Goal: Obtain resource: Obtain resource

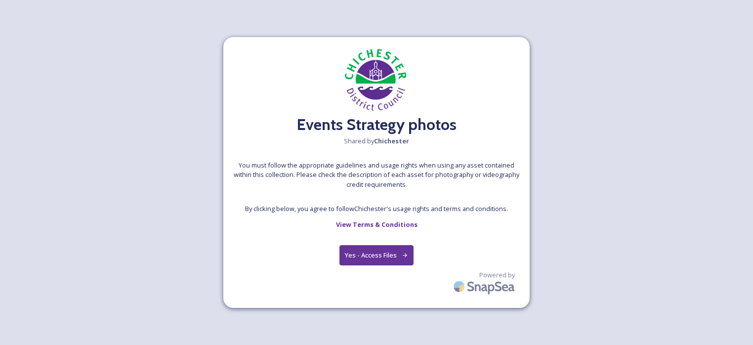
click at [364, 254] on button "Yes - Access Files" at bounding box center [376, 255] width 74 height 20
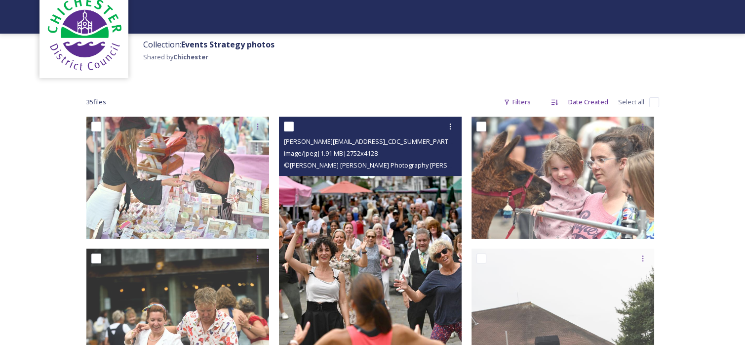
scroll to position [49, 0]
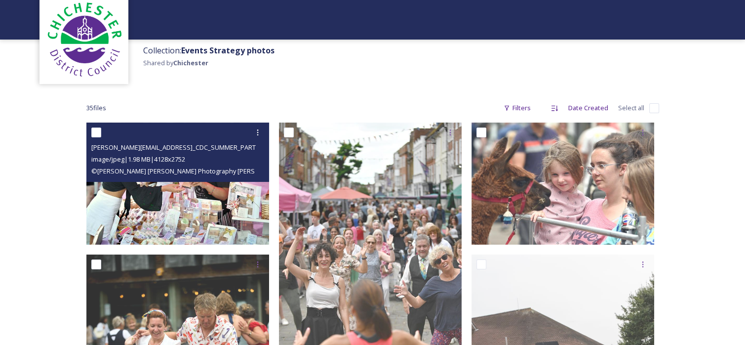
click at [94, 133] on input "checkbox" at bounding box center [96, 132] width 10 height 10
checkbox input "true"
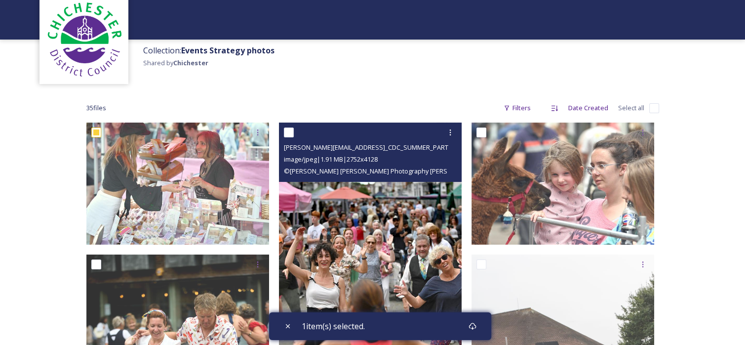
click at [292, 133] on input "checkbox" at bounding box center [289, 132] width 10 height 10
checkbox input "true"
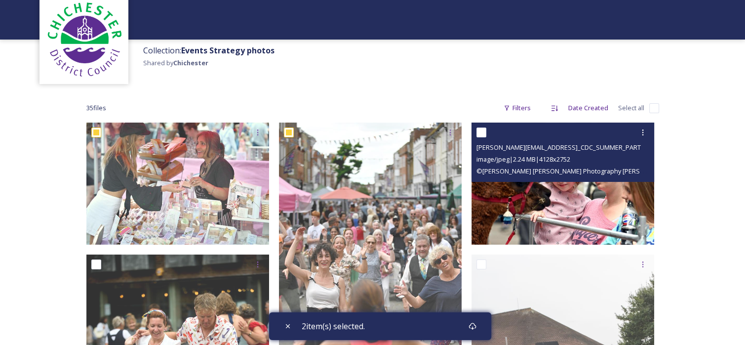
click at [484, 135] on input "checkbox" at bounding box center [482, 132] width 10 height 10
checkbox input "true"
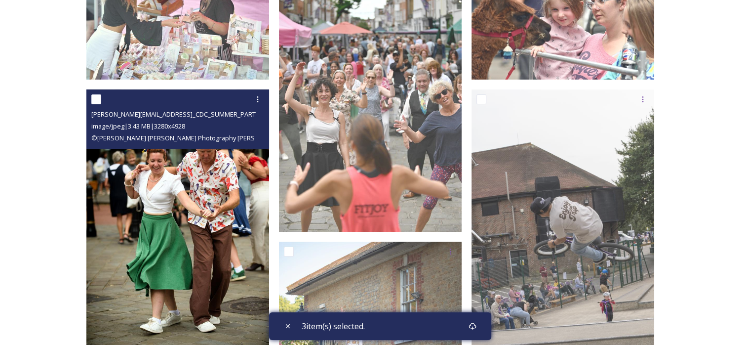
scroll to position [198, 0]
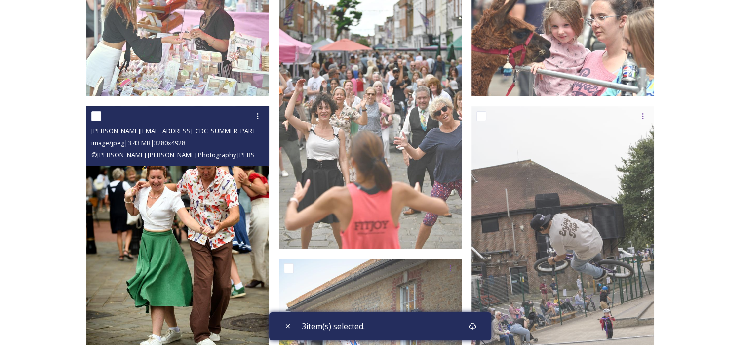
click at [99, 118] on input "checkbox" at bounding box center [96, 116] width 10 height 10
checkbox input "true"
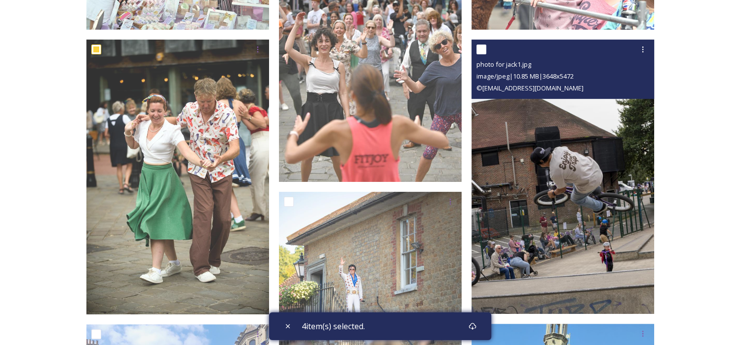
scroll to position [247, 0]
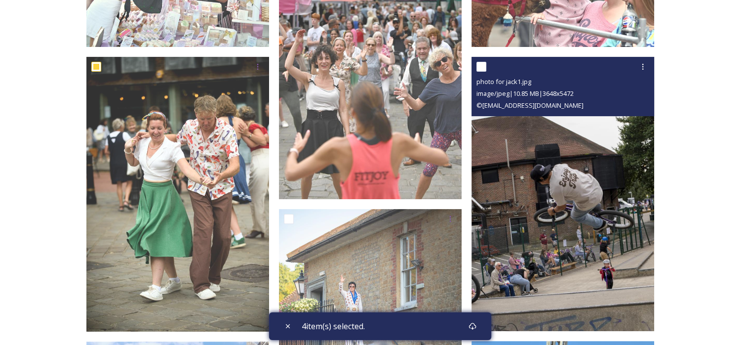
click at [480, 64] on input "checkbox" at bounding box center [482, 67] width 10 height 10
checkbox input "true"
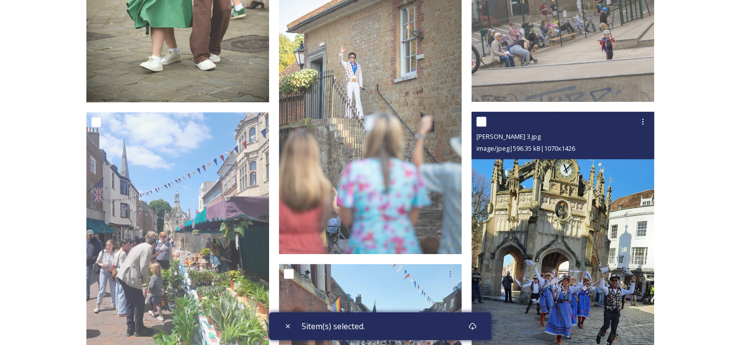
scroll to position [494, 0]
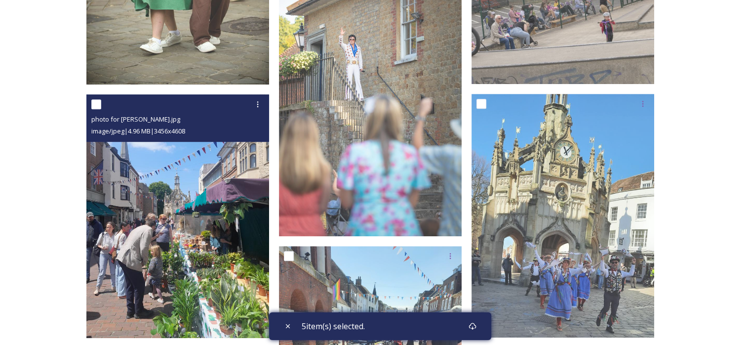
click at [98, 106] on input "checkbox" at bounding box center [96, 104] width 10 height 10
checkbox input "true"
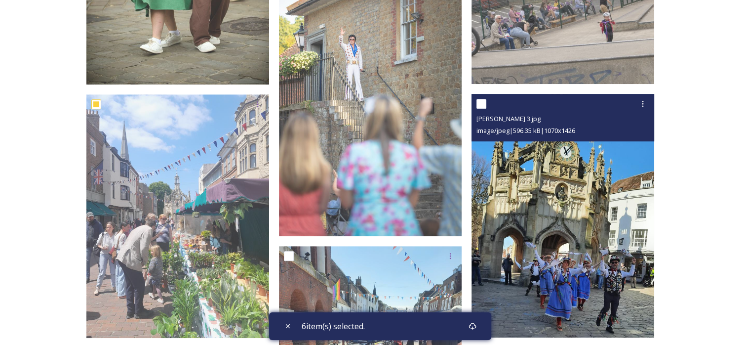
click at [480, 104] on input "checkbox" at bounding box center [482, 104] width 10 height 10
checkbox input "true"
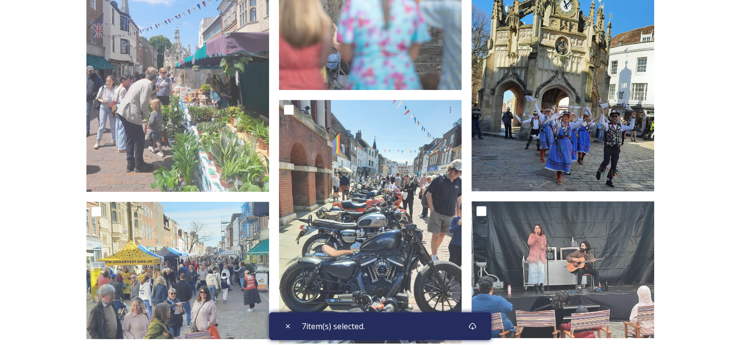
scroll to position [642, 0]
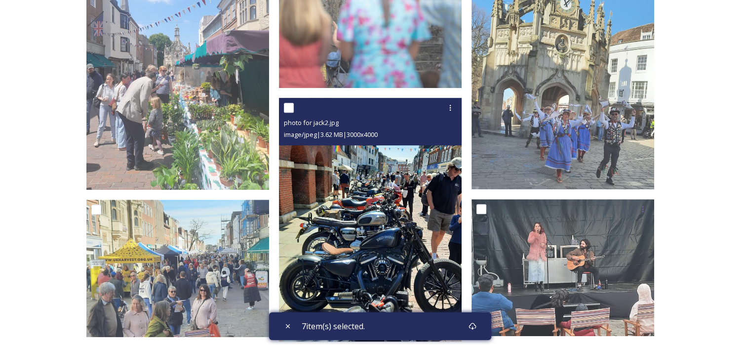
click at [287, 111] on input "checkbox" at bounding box center [289, 108] width 10 height 10
checkbox input "true"
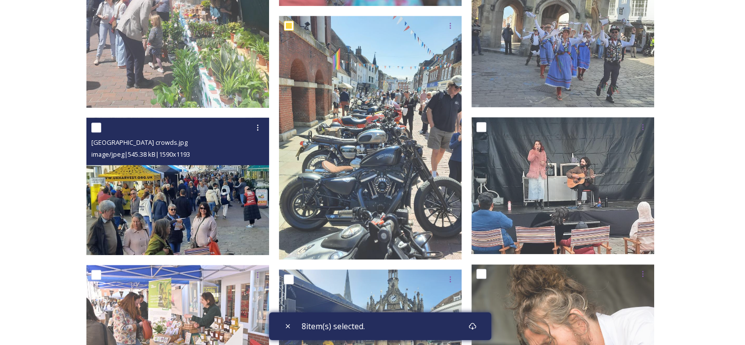
scroll to position [741, 0]
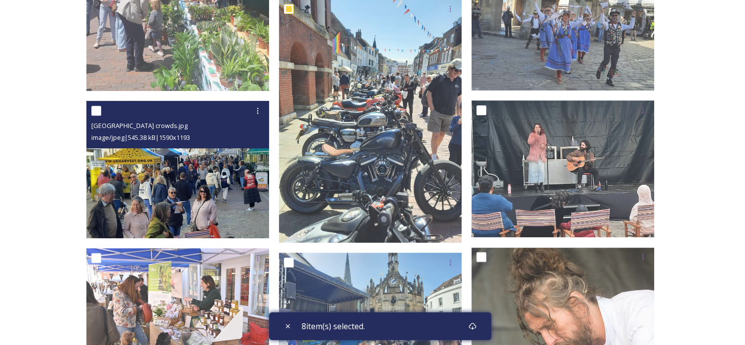
click at [97, 113] on input "checkbox" at bounding box center [96, 111] width 10 height 10
checkbox input "true"
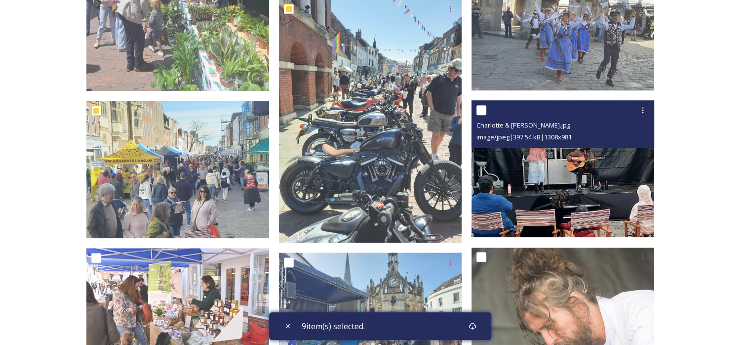
click at [484, 111] on input "checkbox" at bounding box center [482, 110] width 10 height 10
checkbox input "true"
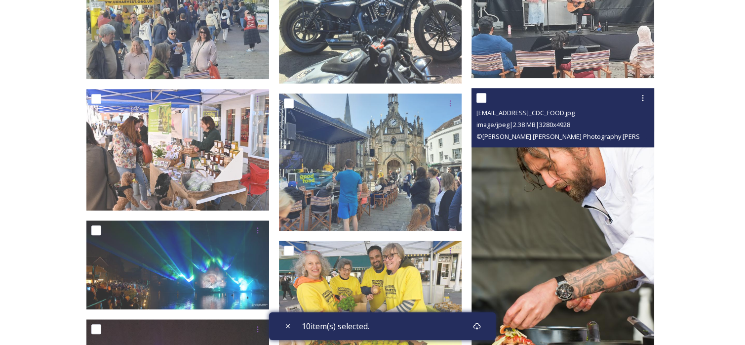
scroll to position [889, 0]
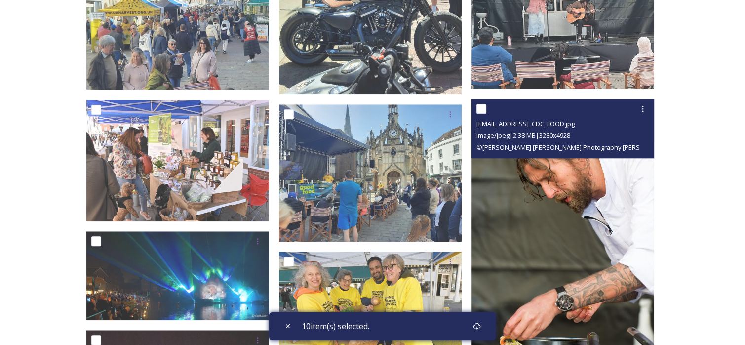
click at [482, 109] on input "checkbox" at bounding box center [482, 109] width 10 height 10
checkbox input "true"
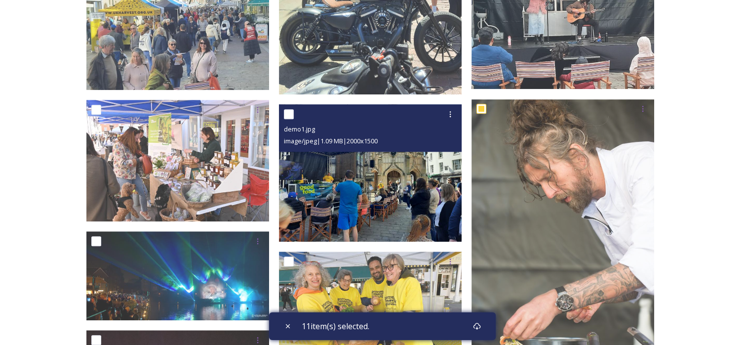
click at [286, 118] on input "checkbox" at bounding box center [289, 114] width 10 height 10
checkbox input "true"
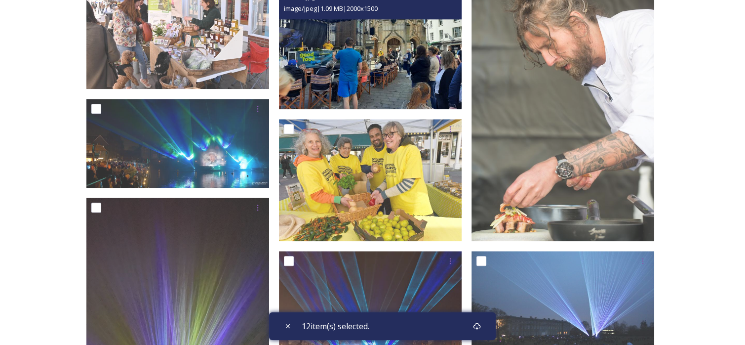
scroll to position [1037, 0]
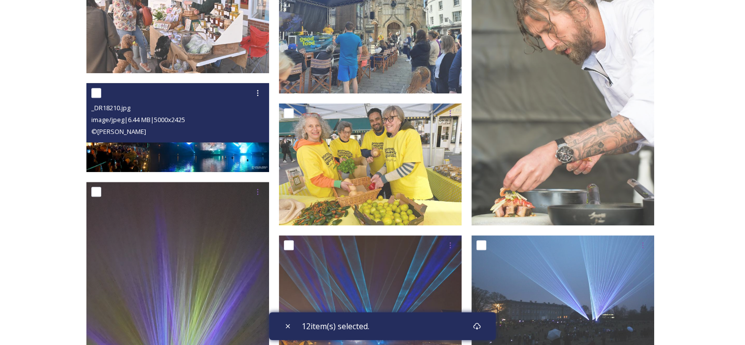
click at [96, 94] on input "checkbox" at bounding box center [96, 93] width 10 height 10
checkbox input "true"
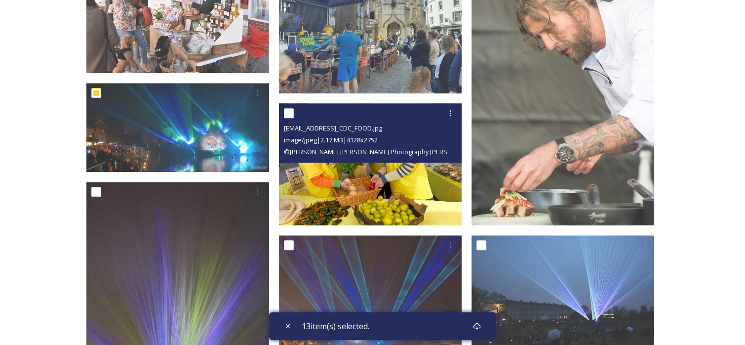
click at [290, 113] on input "checkbox" at bounding box center [289, 113] width 10 height 10
checkbox input "true"
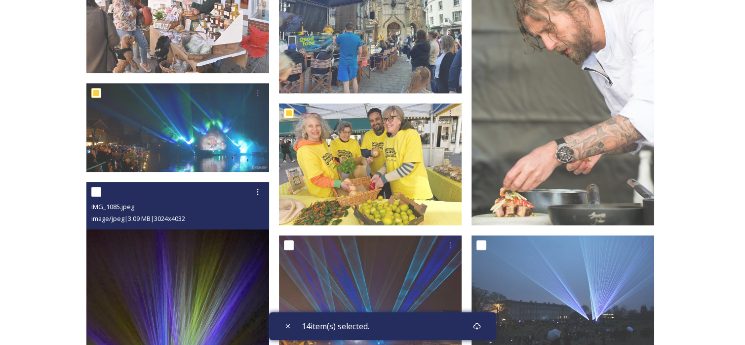
click at [91, 189] on input "checkbox" at bounding box center [96, 192] width 10 height 10
checkbox input "true"
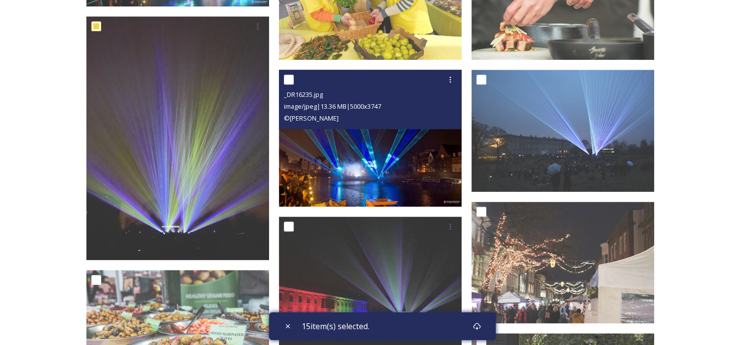
scroll to position [1185, 0]
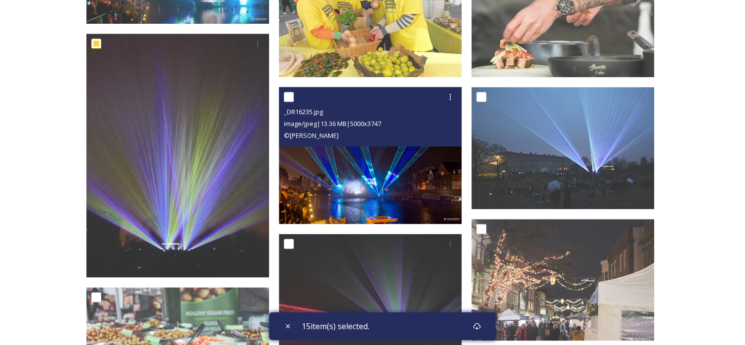
click at [288, 99] on input "checkbox" at bounding box center [289, 97] width 10 height 10
checkbox input "true"
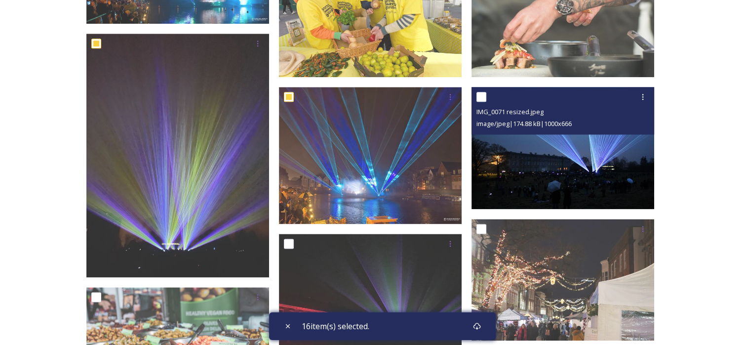
click at [483, 97] on input "checkbox" at bounding box center [482, 97] width 10 height 10
checkbox input "true"
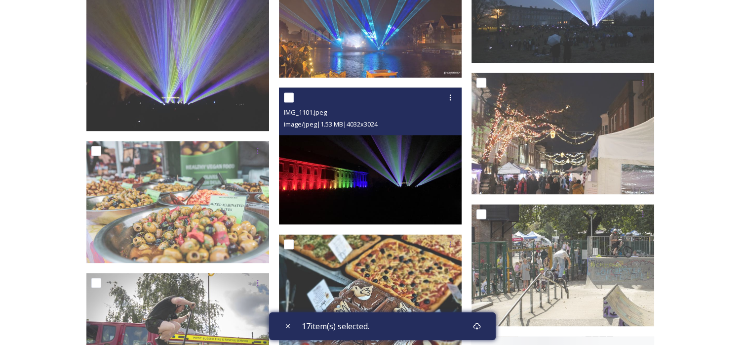
scroll to position [1333, 0]
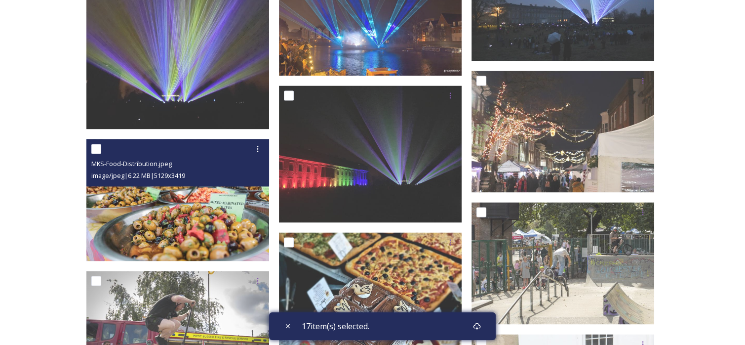
click at [95, 149] on input "checkbox" at bounding box center [96, 149] width 10 height 10
checkbox input "true"
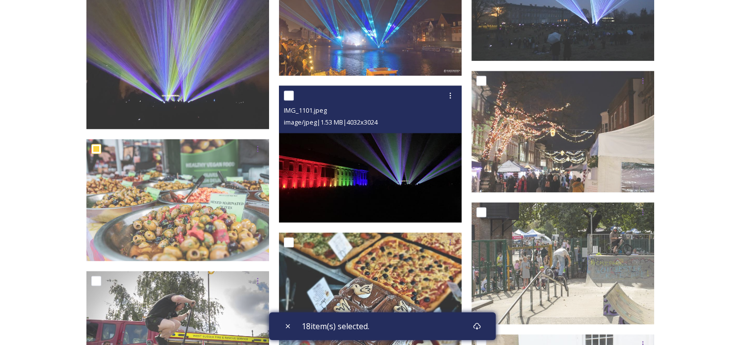
click at [290, 98] on input "checkbox" at bounding box center [289, 95] width 10 height 10
checkbox input "true"
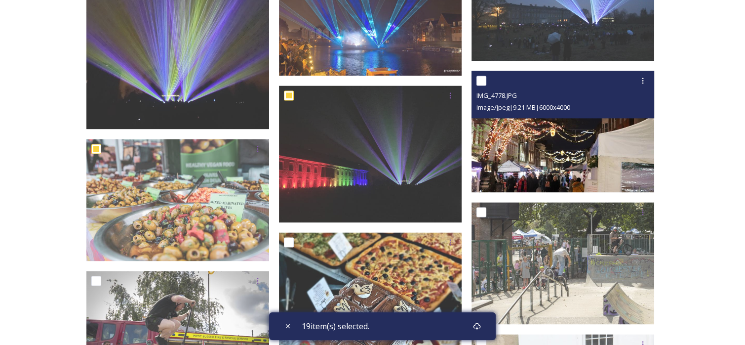
click at [480, 78] on input "checkbox" at bounding box center [482, 81] width 10 height 10
checkbox input "true"
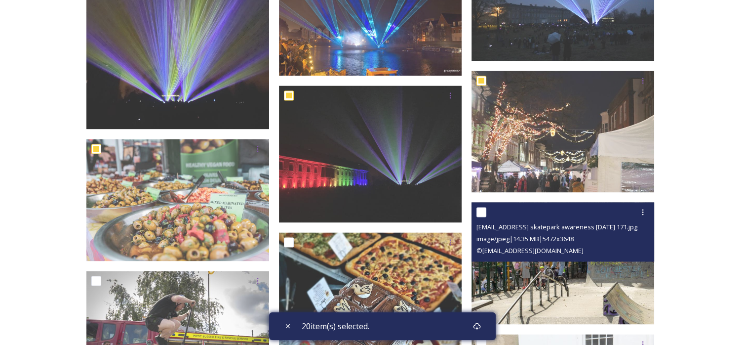
click at [483, 214] on input "checkbox" at bounding box center [482, 212] width 10 height 10
checkbox input "true"
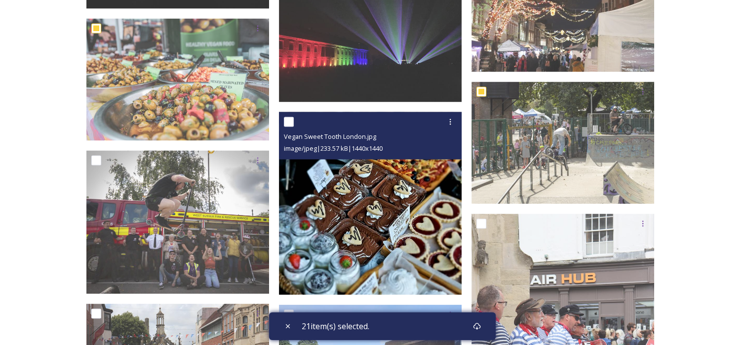
scroll to position [1482, 0]
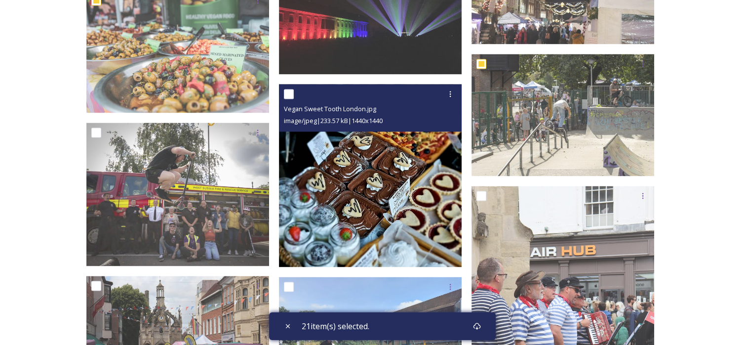
click at [287, 93] on input "checkbox" at bounding box center [289, 94] width 10 height 10
checkbox input "true"
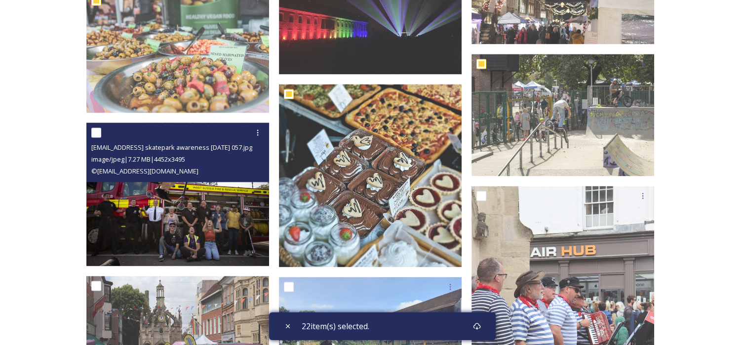
click at [93, 135] on input "checkbox" at bounding box center [96, 132] width 10 height 10
checkbox input "true"
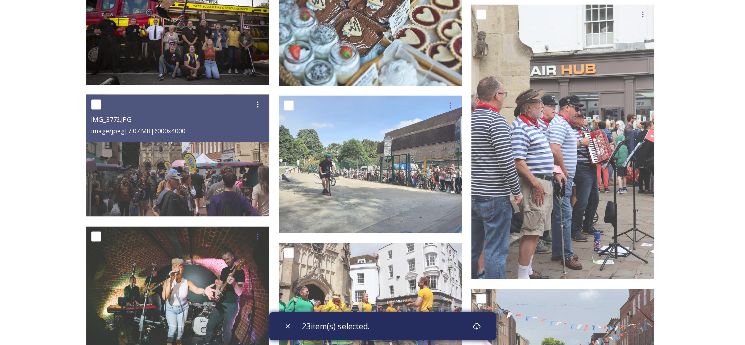
scroll to position [1679, 0]
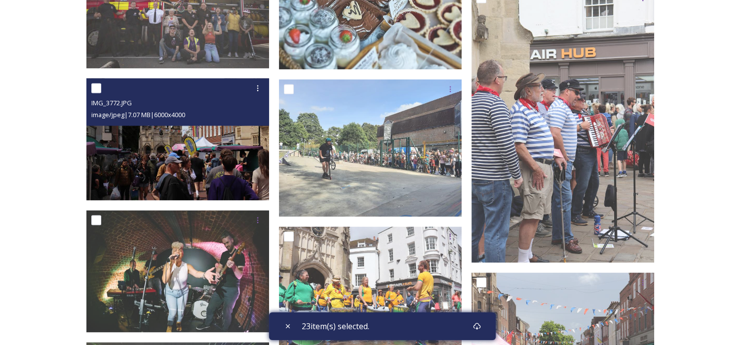
click at [99, 88] on input "checkbox" at bounding box center [96, 88] width 10 height 10
checkbox input "true"
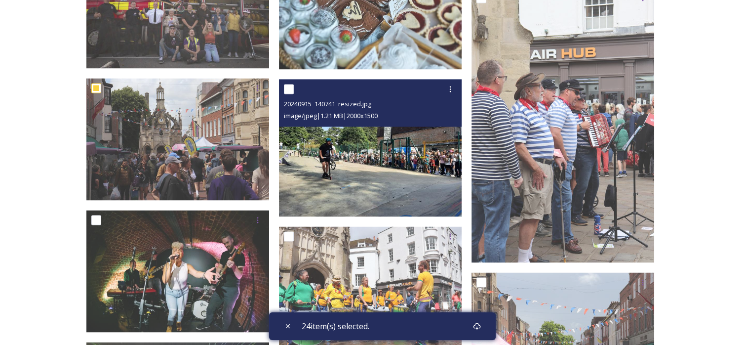
click at [291, 91] on input "checkbox" at bounding box center [289, 89] width 10 height 10
checkbox input "true"
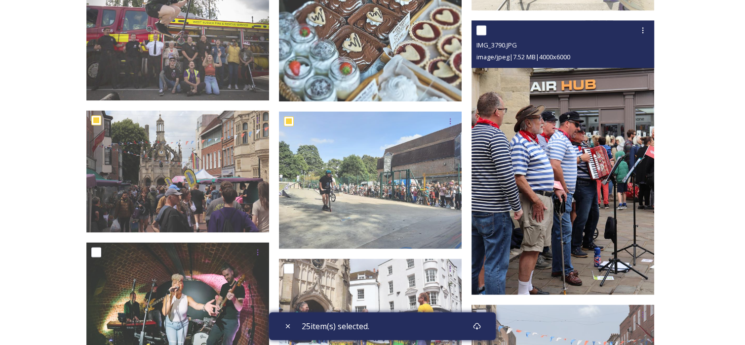
scroll to position [1630, 0]
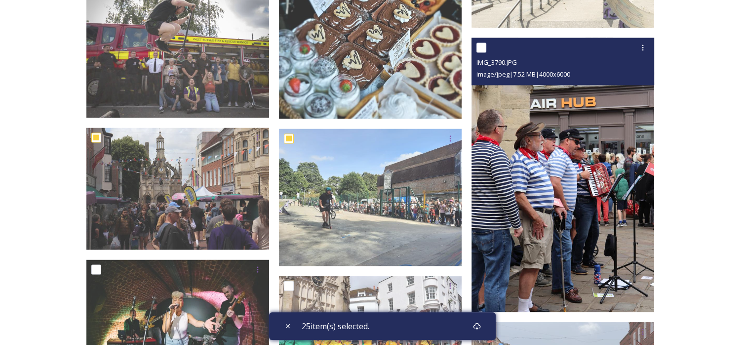
click at [481, 48] on input "checkbox" at bounding box center [482, 47] width 10 height 10
checkbox input "true"
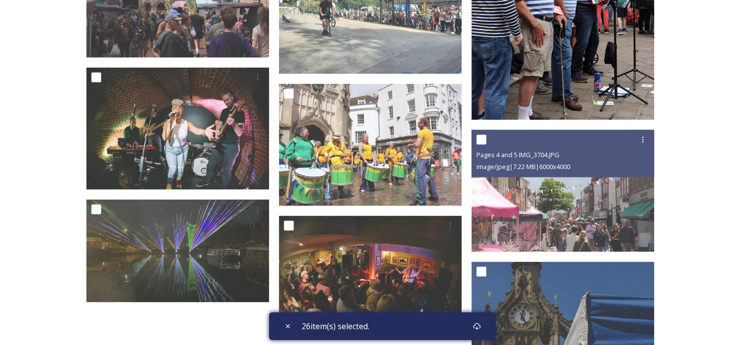
scroll to position [1827, 0]
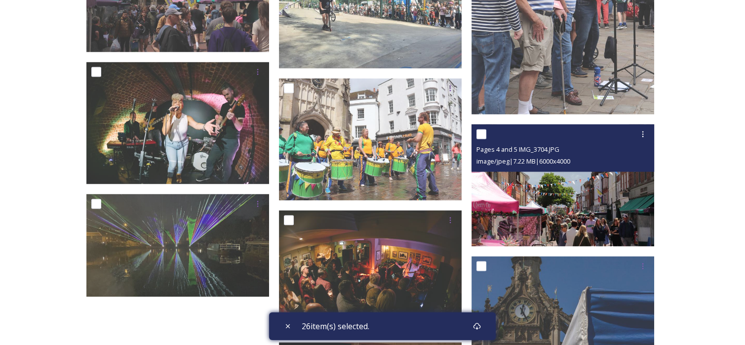
click at [482, 134] on input "checkbox" at bounding box center [482, 134] width 10 height 10
checkbox input "true"
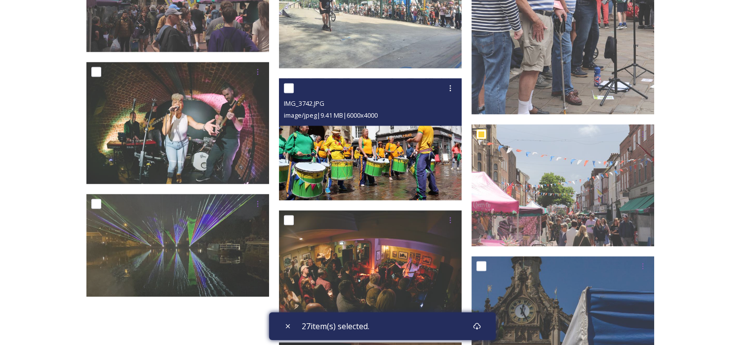
click at [289, 89] on input "checkbox" at bounding box center [289, 88] width 10 height 10
checkbox input "true"
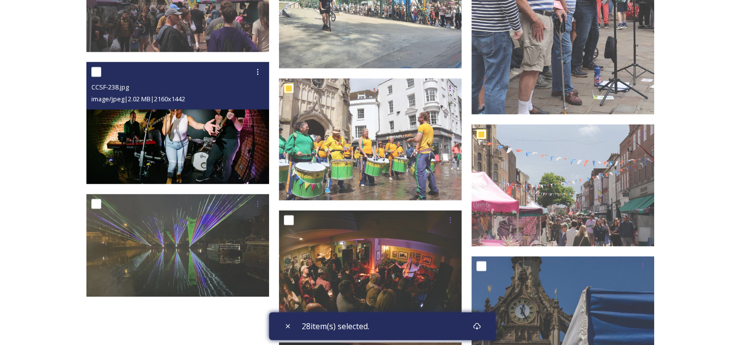
click at [99, 74] on input "checkbox" at bounding box center [96, 72] width 10 height 10
checkbox input "true"
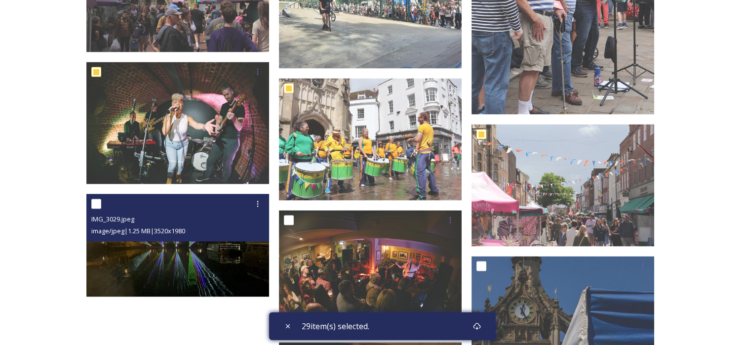
drag, startPoint x: 95, startPoint y: 202, endPoint x: 105, endPoint y: 203, distance: 9.9
click at [95, 202] on input "checkbox" at bounding box center [96, 204] width 10 height 10
checkbox input "true"
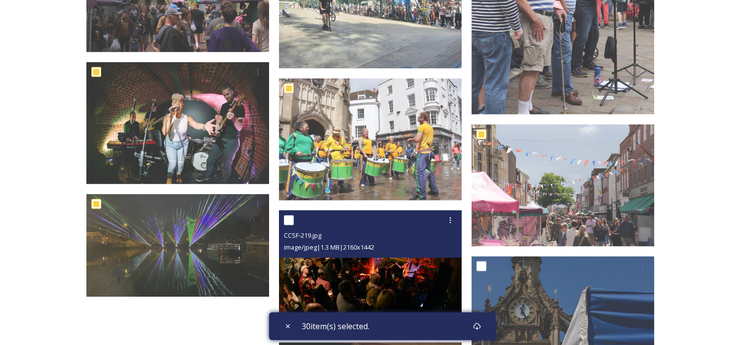
click at [289, 218] on input "checkbox" at bounding box center [289, 220] width 10 height 10
checkbox input "true"
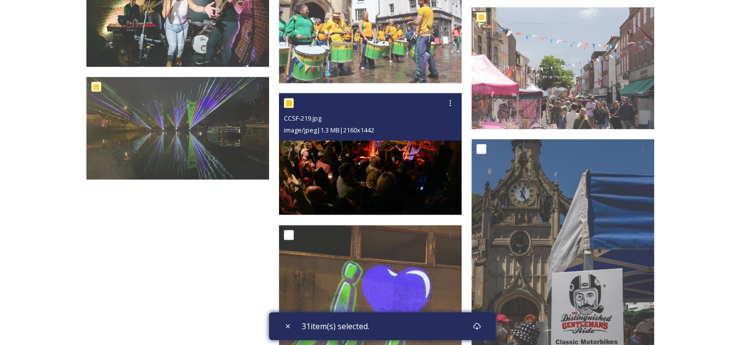
scroll to position [1975, 0]
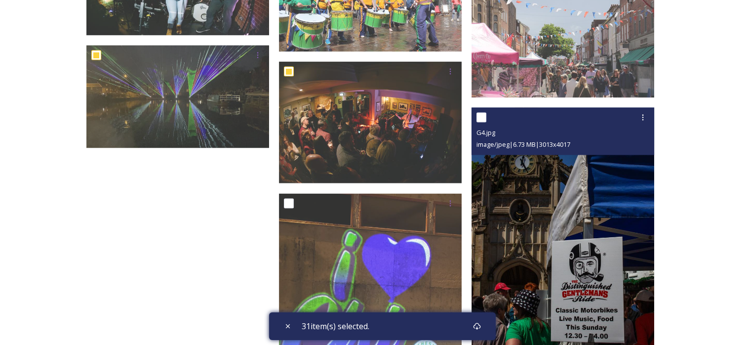
click at [482, 116] on input "checkbox" at bounding box center [482, 118] width 10 height 10
checkbox input "true"
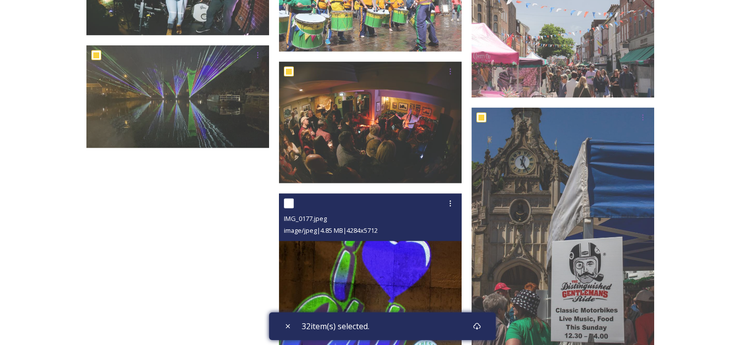
click at [286, 203] on input "checkbox" at bounding box center [289, 204] width 10 height 10
checkbox input "true"
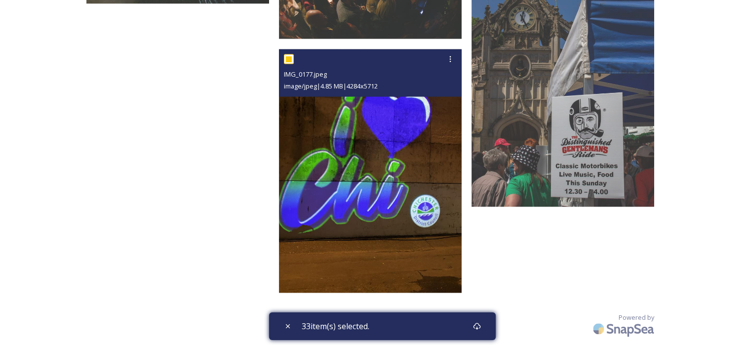
scroll to position [2125, 0]
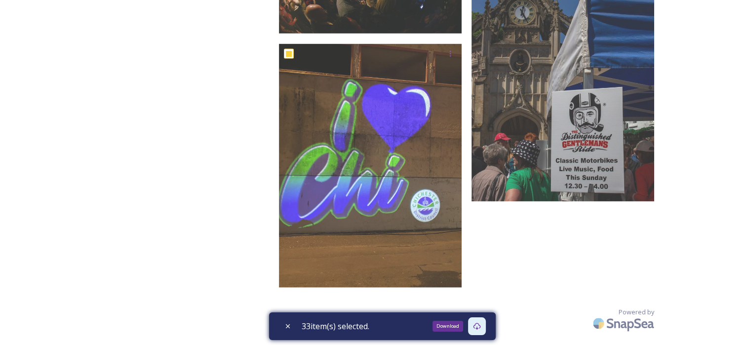
click at [480, 324] on icon at bounding box center [477, 326] width 8 height 8
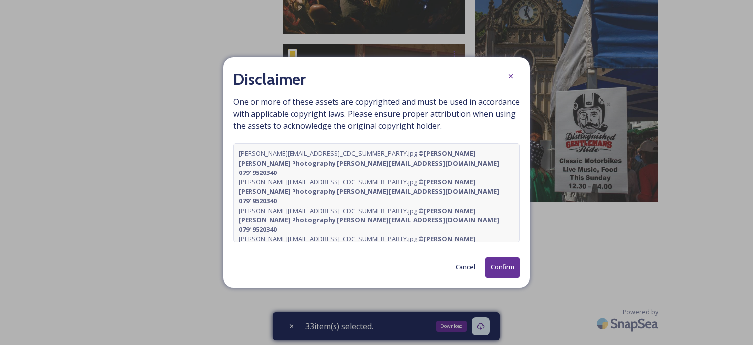
click at [500, 270] on button "Confirm" at bounding box center [502, 267] width 35 height 20
